Goal: Communication & Community: Connect with others

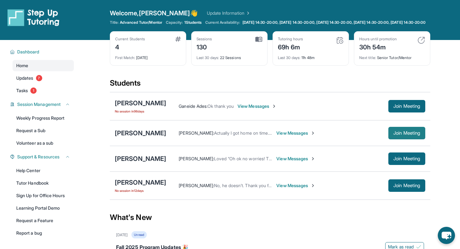
click at [394, 135] on span "Join Meeting" at bounding box center [406, 133] width 27 height 4
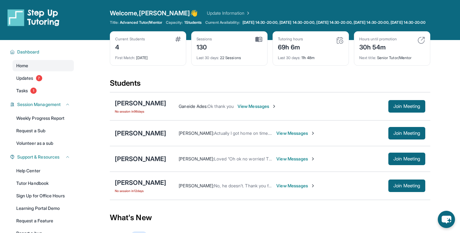
click at [251, 109] on span "View Messages" at bounding box center [256, 106] width 39 height 6
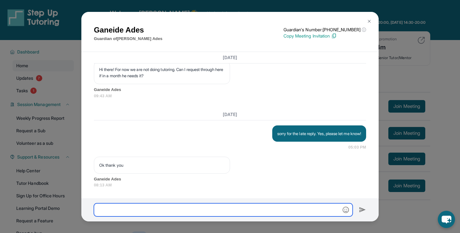
click at [165, 209] on input "text" at bounding box center [223, 209] width 259 height 13
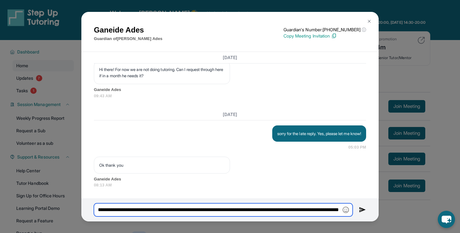
type input "**********"
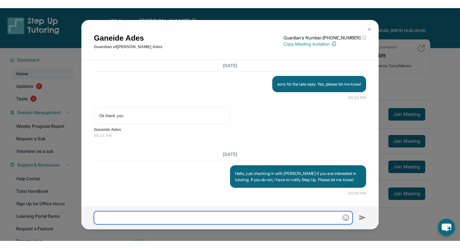
scroll to position [1671, 0]
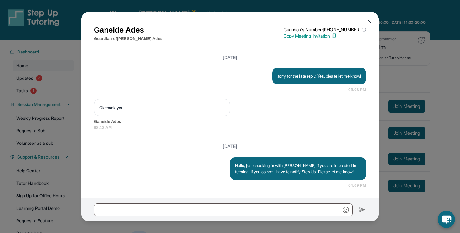
click at [442, 51] on div "Ganeide Ades Guardian of [PERSON_NAME] Guardian's Number: [PHONE_NUMBER] ⓘ This…" at bounding box center [230, 116] width 460 height 233
